Goal: Information Seeking & Learning: Learn about a topic

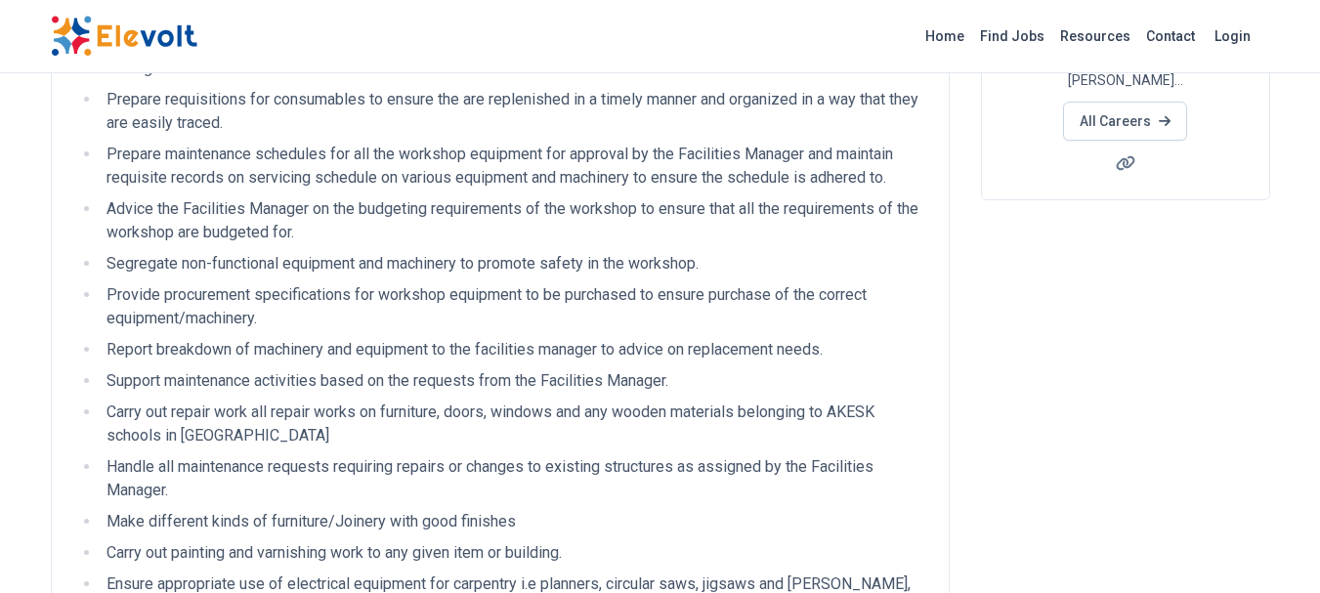
scroll to position [403, 0]
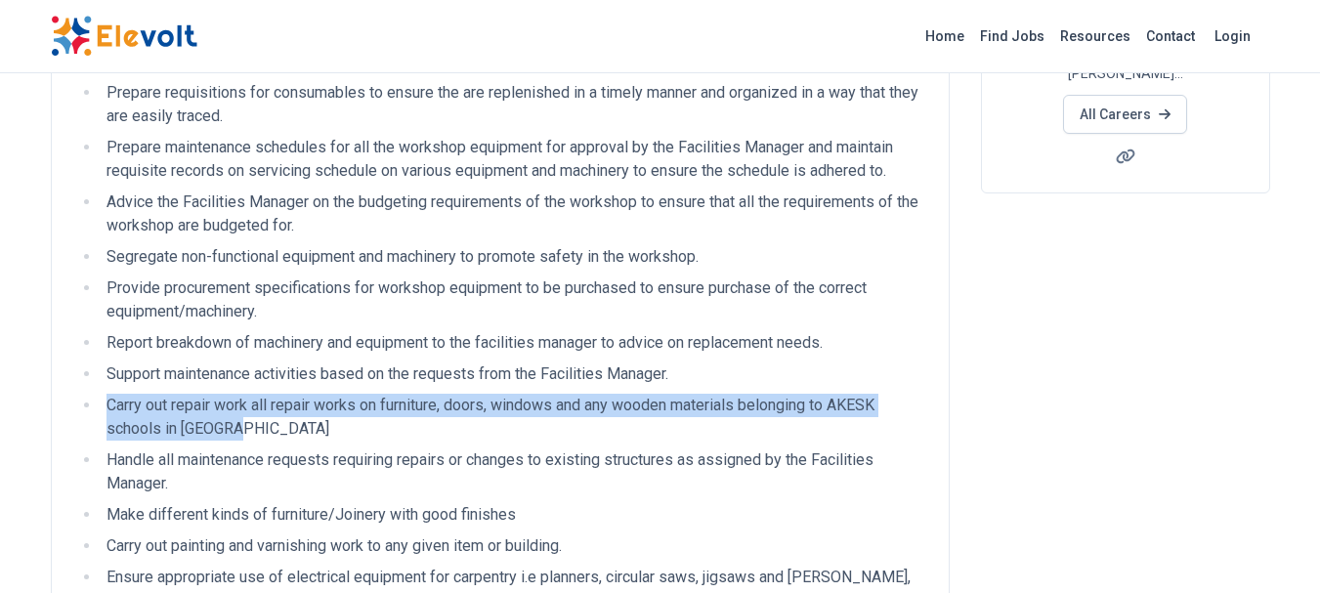
drag, startPoint x: 107, startPoint y: 405, endPoint x: 277, endPoint y: 424, distance: 171.2
click at [277, 424] on li "Carry out repair work all repair works on furniture, doors, windows and any woo…" at bounding box center [513, 417] width 825 height 47
copy li "Carry out repair work all repair works on furniture, doors, windows and any woo…"
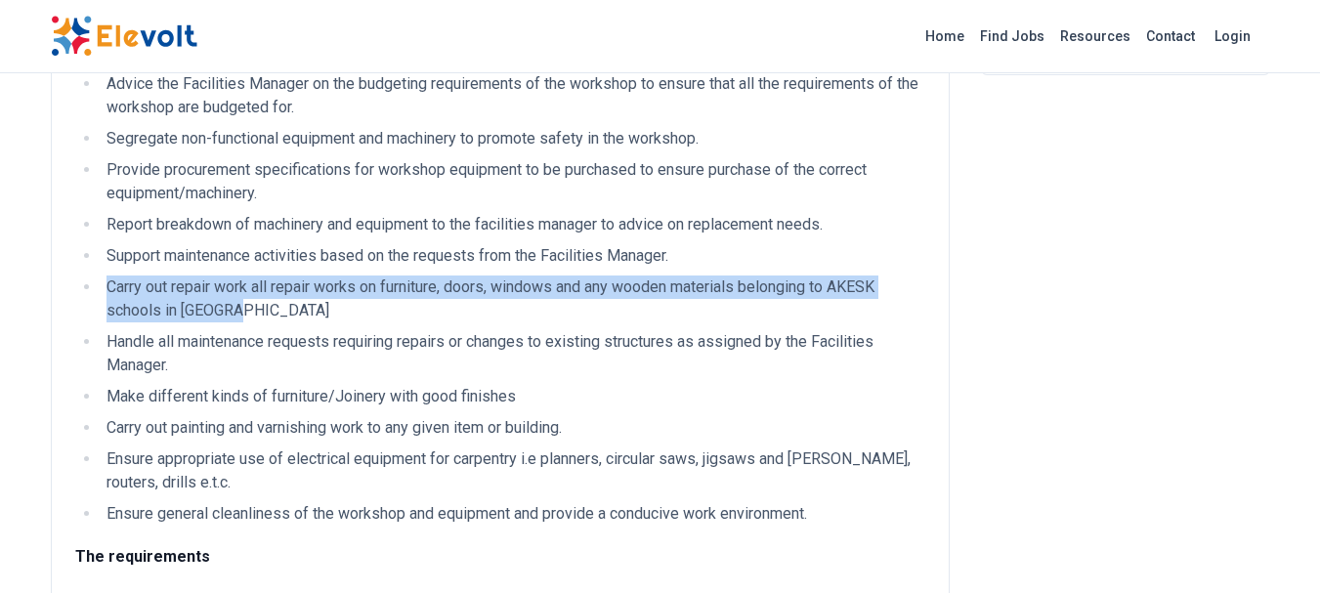
scroll to position [570, 0]
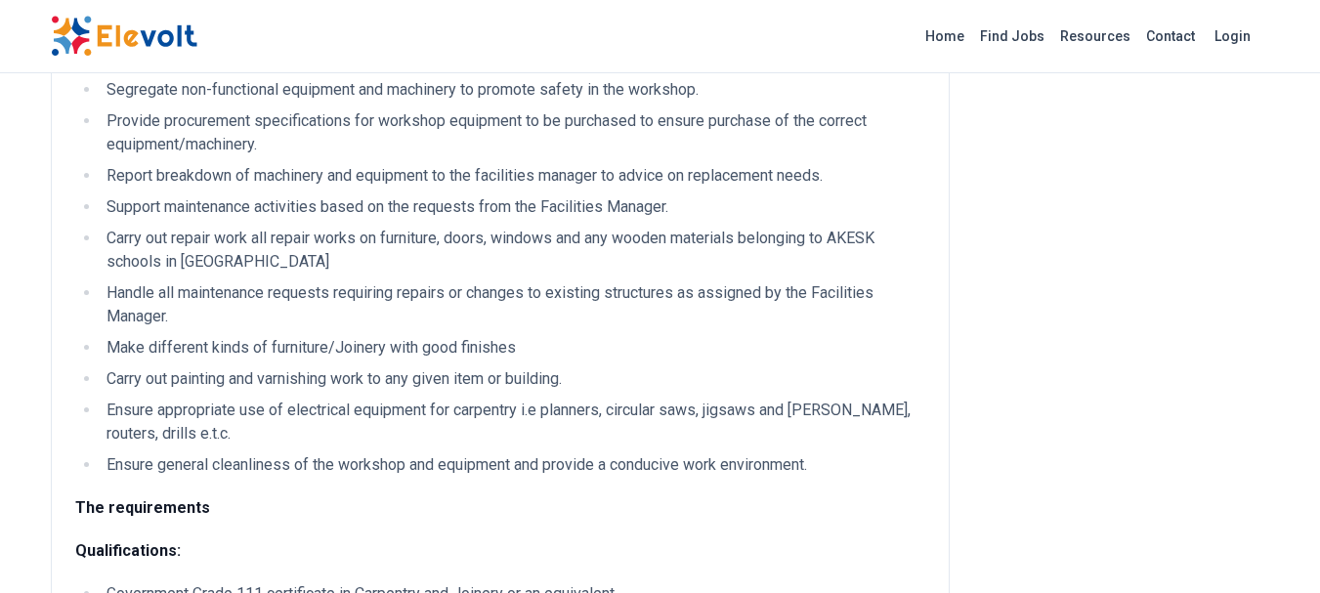
click at [108, 293] on li "Handle all maintenance requests requiring repairs or changes to existing struct…" at bounding box center [513, 304] width 825 height 47
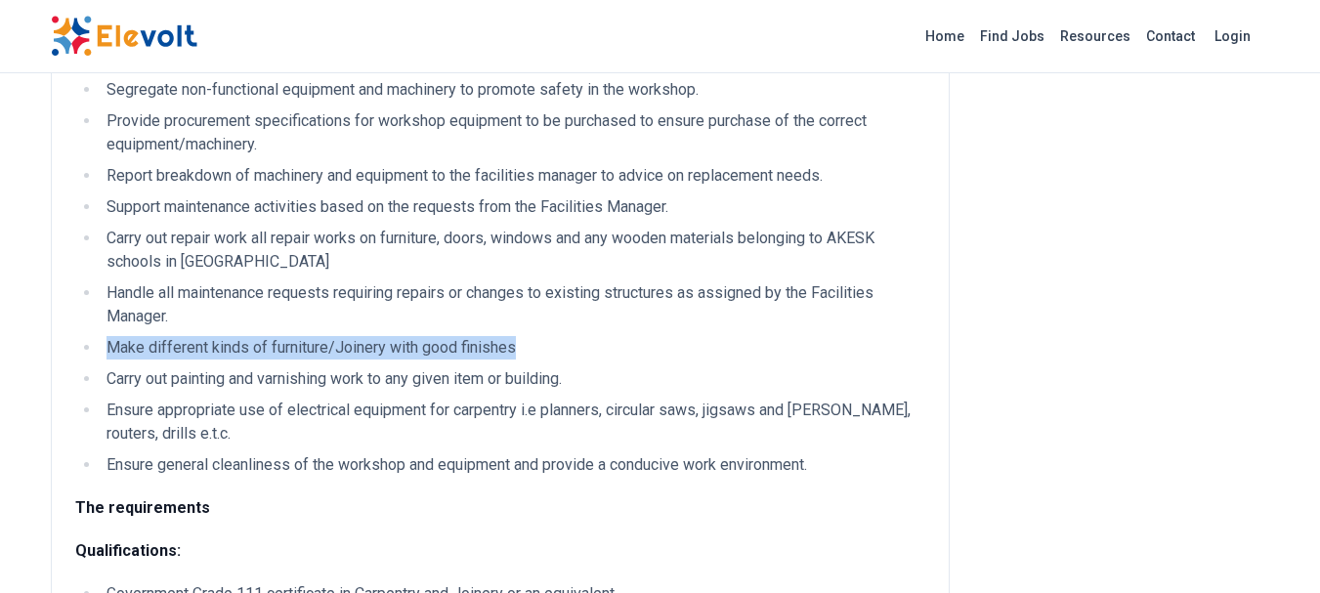
drag, startPoint x: 109, startPoint y: 345, endPoint x: 526, endPoint y: 335, distance: 416.5
click at [526, 335] on ul "Maintain workshop inventories of tools and materials in the workshop and ensure…" at bounding box center [500, 152] width 850 height 649
copy li "Make different kinds of furniture/Joinery with good finishes"
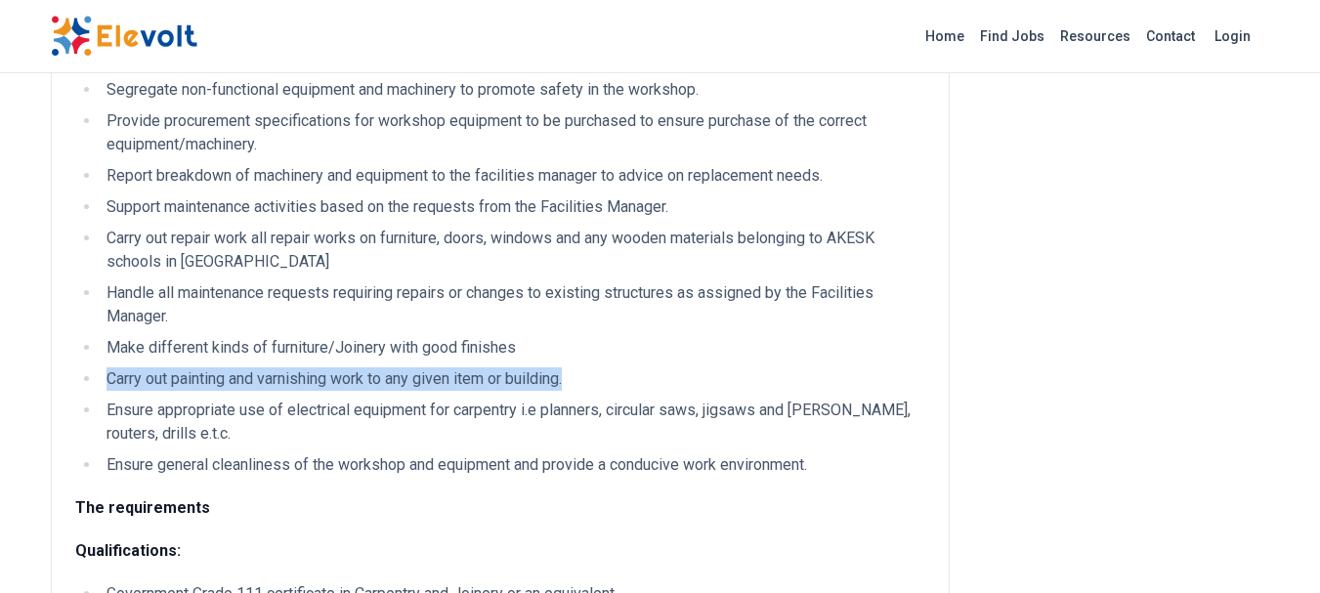
drag, startPoint x: 108, startPoint y: 381, endPoint x: 644, endPoint y: 376, distance: 536.6
click at [644, 376] on li "Carry out painting and varnishing work to any given item or building." at bounding box center [513, 378] width 825 height 23
copy li "Carry out painting and varnishing work to any given item or building."
click at [599, 367] on li "Carry out painting and varnishing work to any given item or building." at bounding box center [513, 378] width 825 height 23
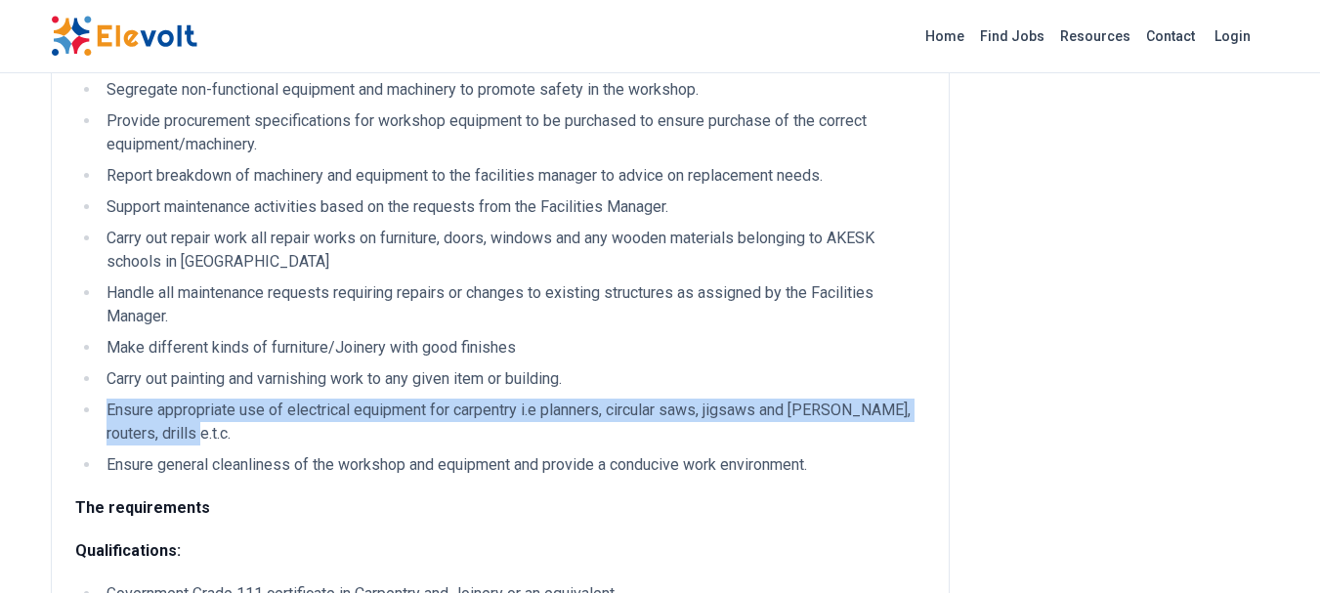
drag, startPoint x: 110, startPoint y: 410, endPoint x: 193, endPoint y: 426, distance: 83.6
click at [193, 426] on li "Ensure appropriate use of electrical equipment for carpentry i.e planners, circ…" at bounding box center [513, 422] width 825 height 47
copy li "Ensure appropriate use of electrical equipment for carpentry i.e planners, circ…"
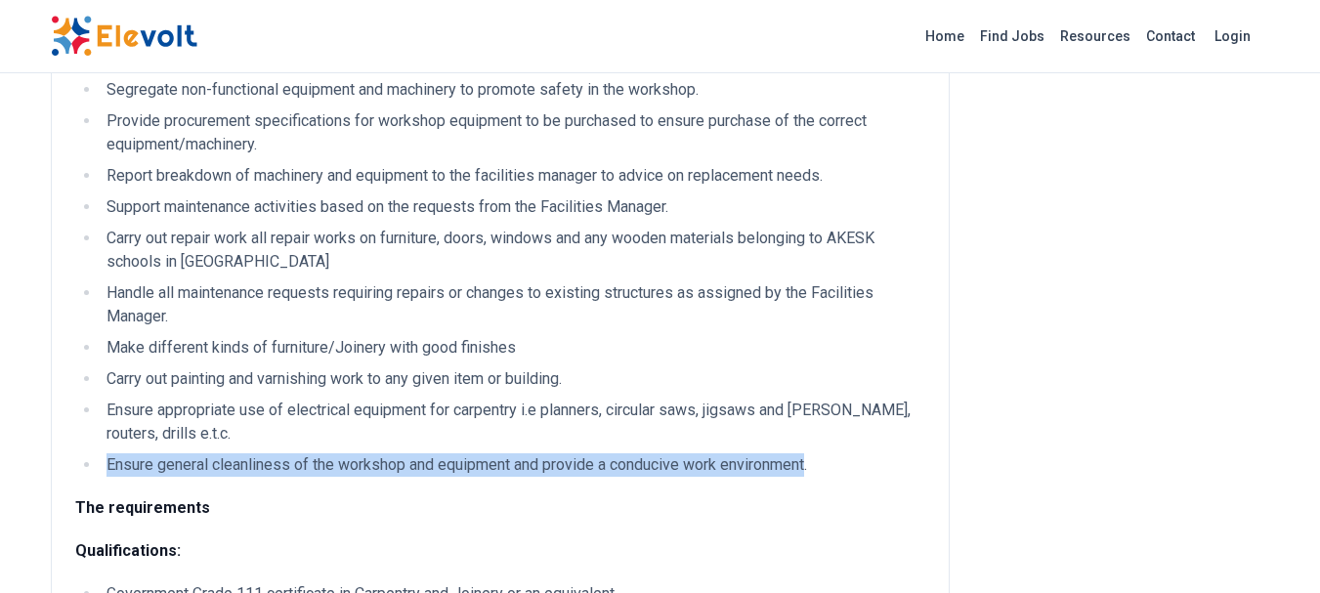
drag, startPoint x: 108, startPoint y: 467, endPoint x: 822, endPoint y: 452, distance: 713.6
click at [822, 452] on ul "Maintain workshop inventories of tools and materials in the workshop and ensure…" at bounding box center [500, 152] width 850 height 649
copy li "Ensure general cleanliness of the workshop and equipment and provide a conduciv…"
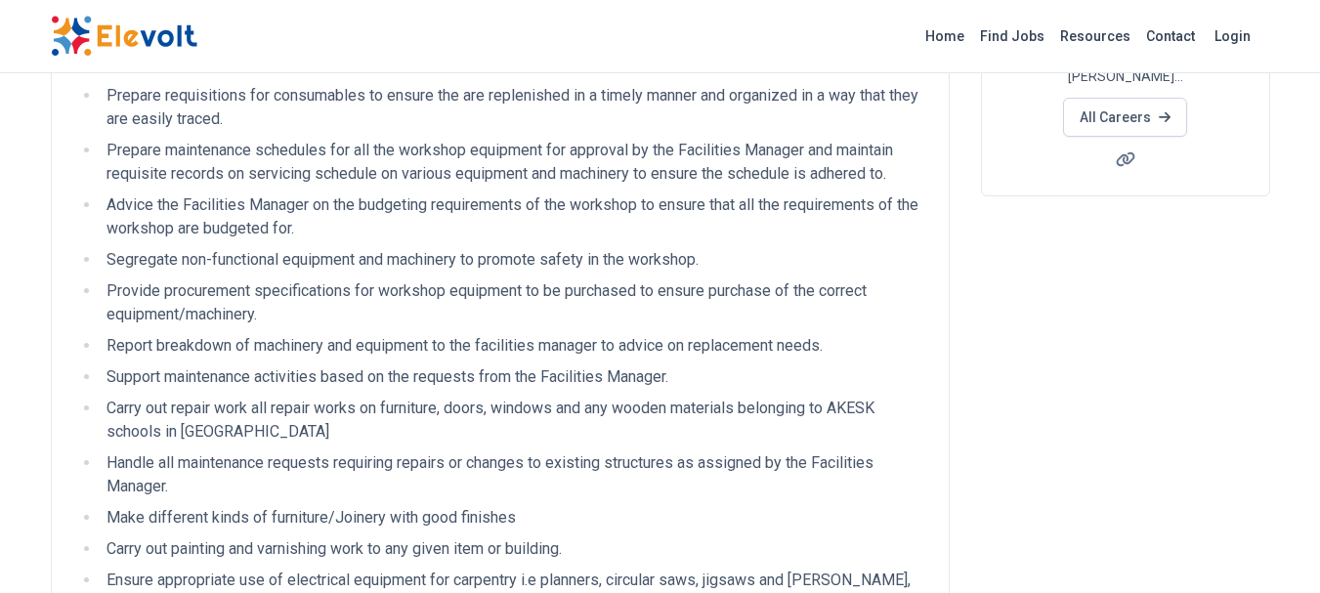
scroll to position [399, 0]
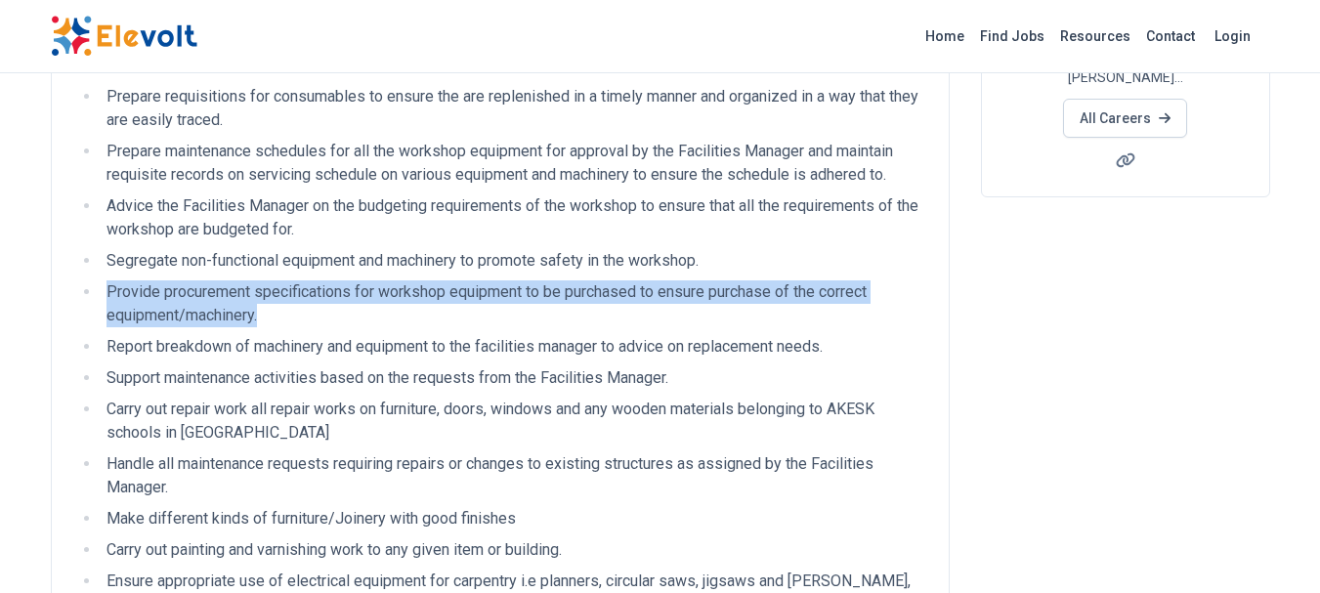
drag, startPoint x: 108, startPoint y: 291, endPoint x: 296, endPoint y: 316, distance: 190.2
click at [296, 316] on li "Provide procurement specifications for workshop equipment to be purchased to en…" at bounding box center [513, 303] width 825 height 47
copy li "Provide procurement specifications for workshop equipment to be purchased to en…"
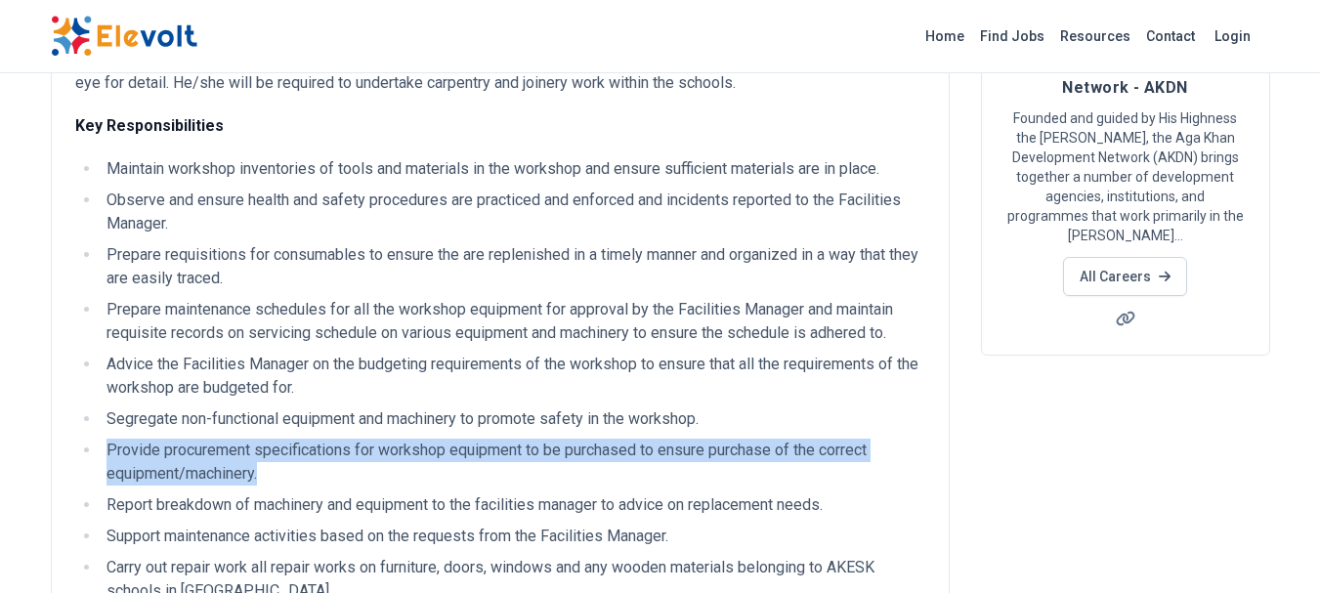
scroll to position [239, 0]
